Goal: Information Seeking & Learning: Learn about a topic

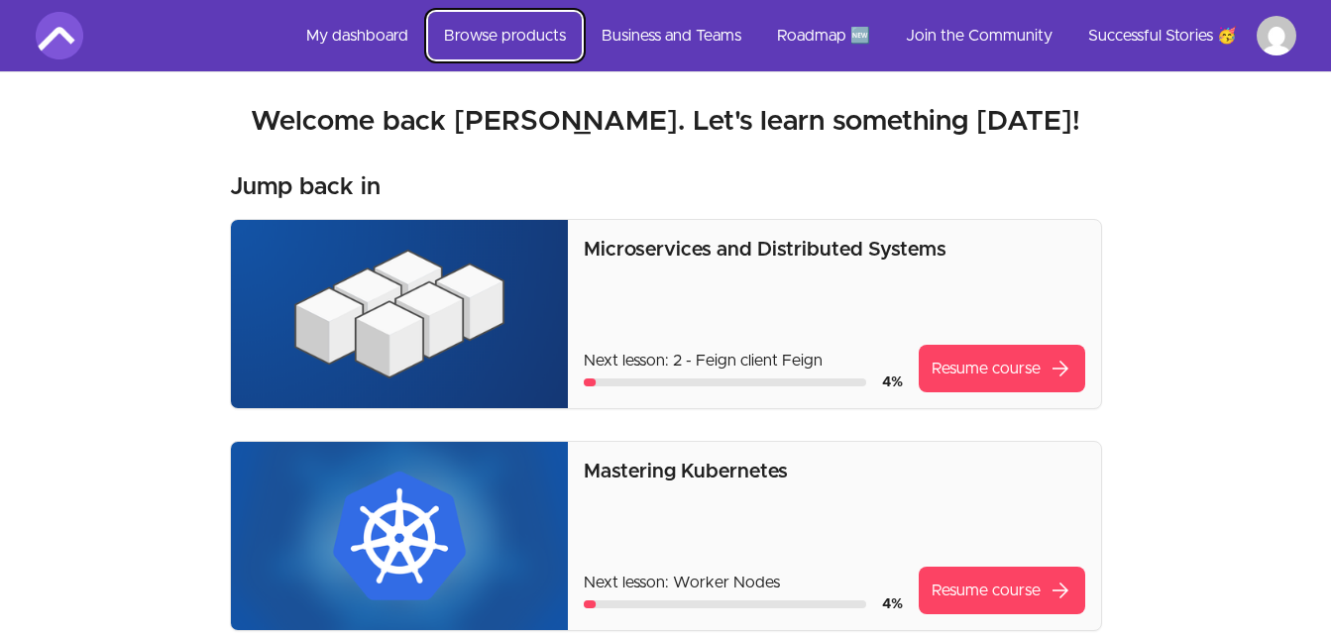
click at [518, 26] on link "Browse products" at bounding box center [505, 36] width 154 height 48
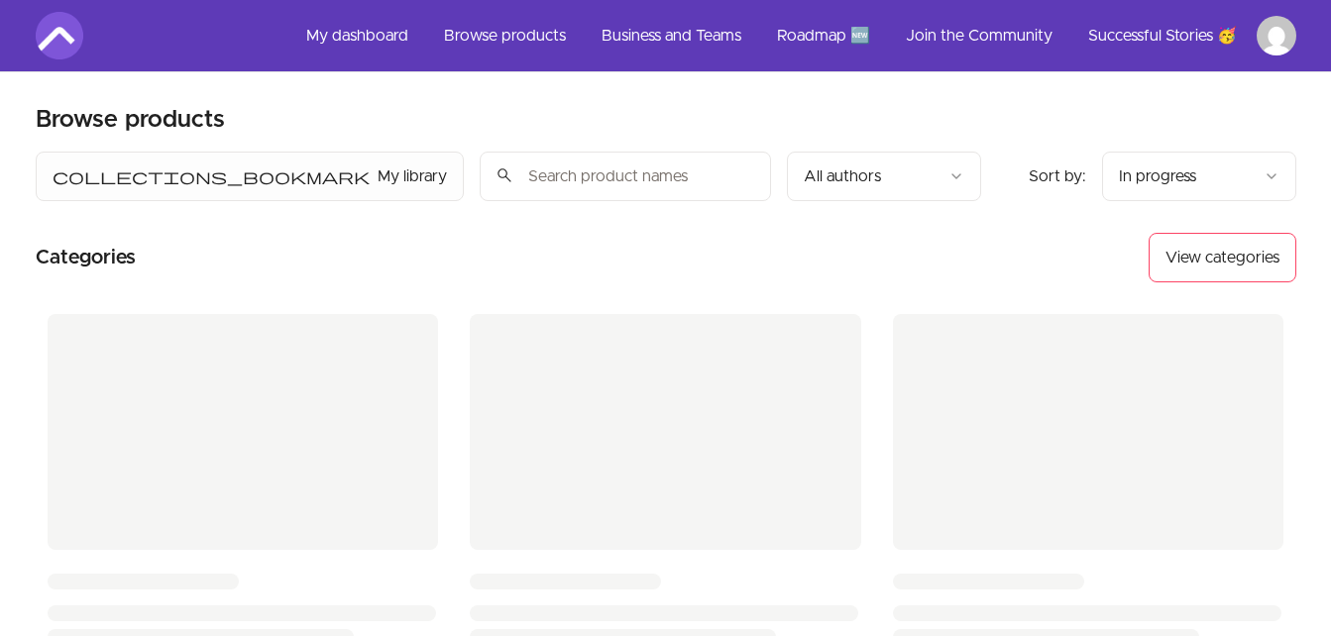
click at [480, 180] on input "search" at bounding box center [625, 177] width 291 height 50
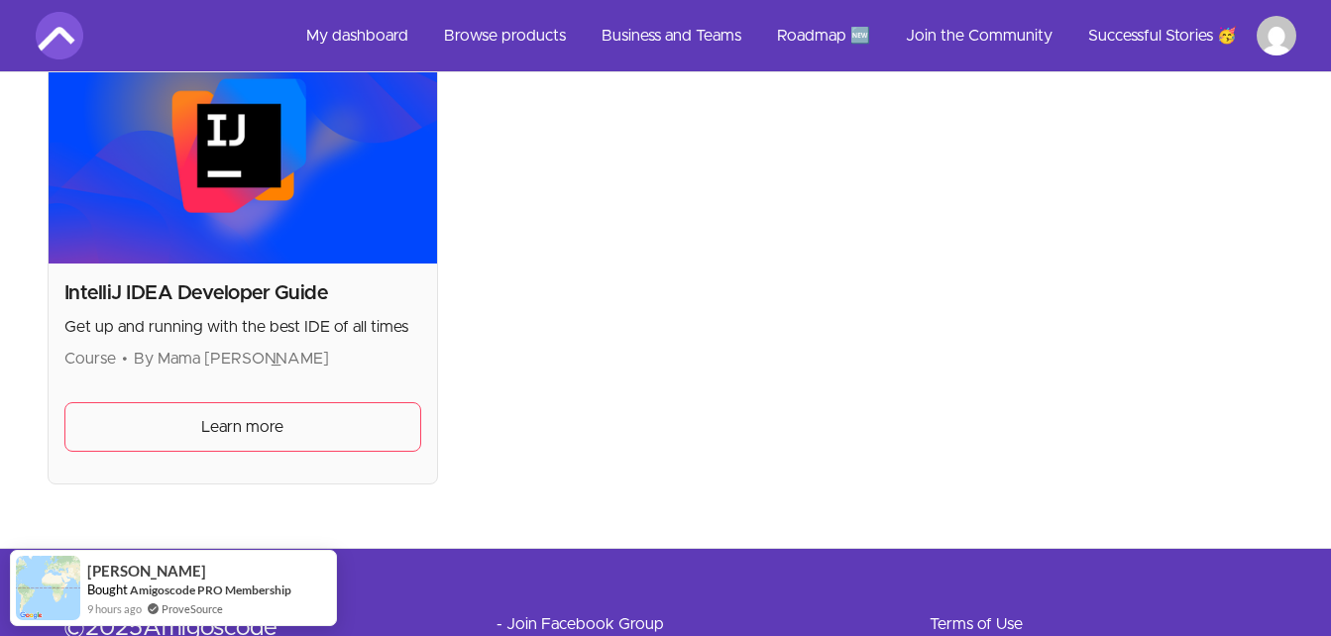
scroll to position [496, 0]
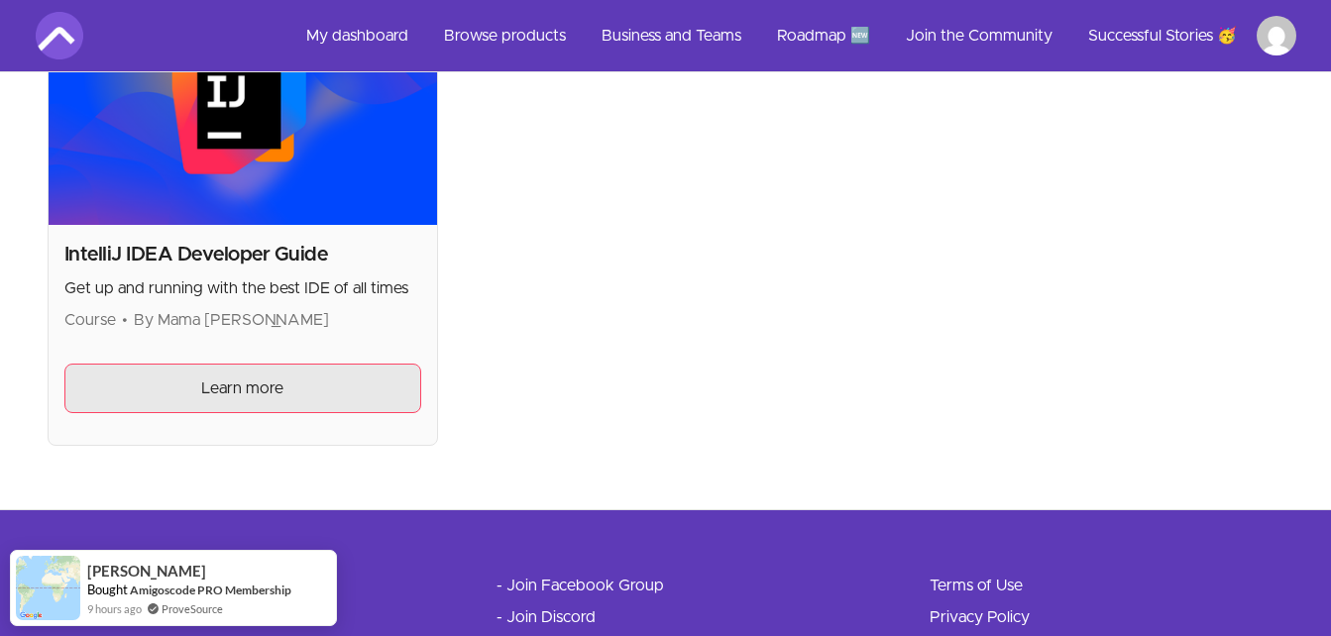
type input "intellij"
click at [222, 384] on span "Learn more" at bounding box center [242, 389] width 82 height 24
